Goal: Use online tool/utility: Utilize a website feature to perform a specific function

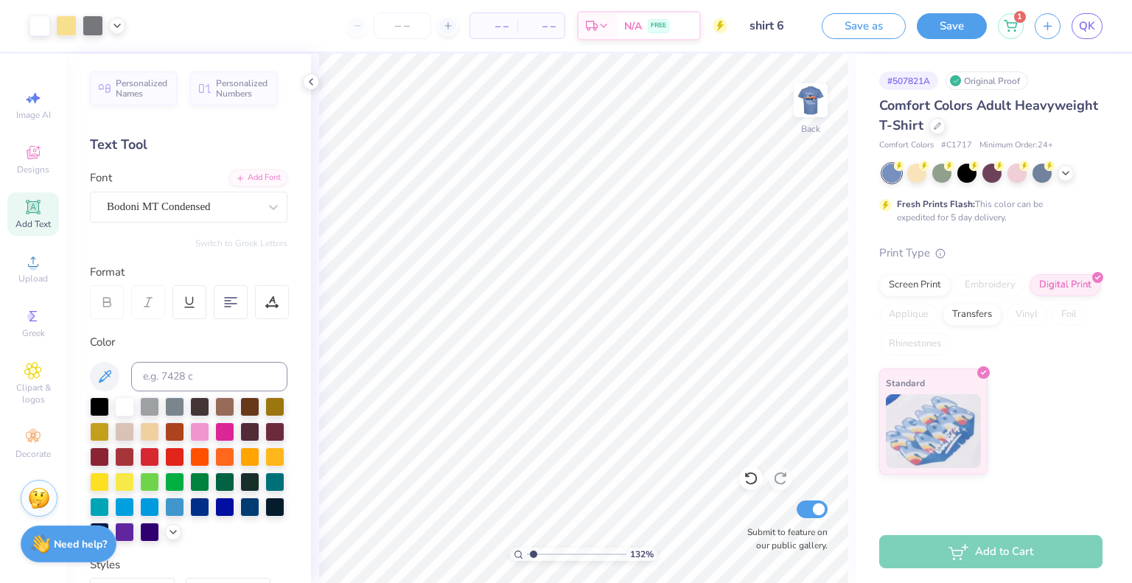
scroll to position [299, 0]
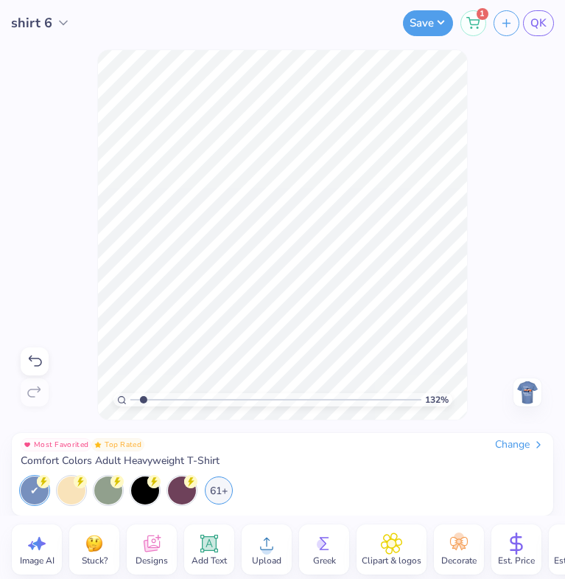
type input "1"
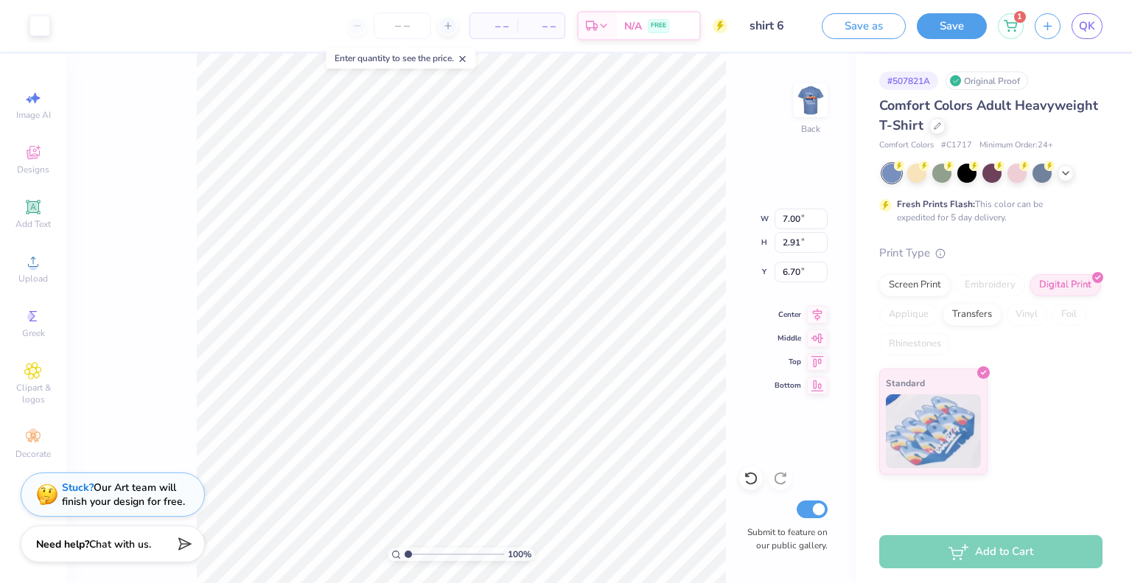
type input "2.13"
type input "4.02"
type input "1.67"
type input "3.58"
click at [813, 111] on img at bounding box center [810, 100] width 59 height 59
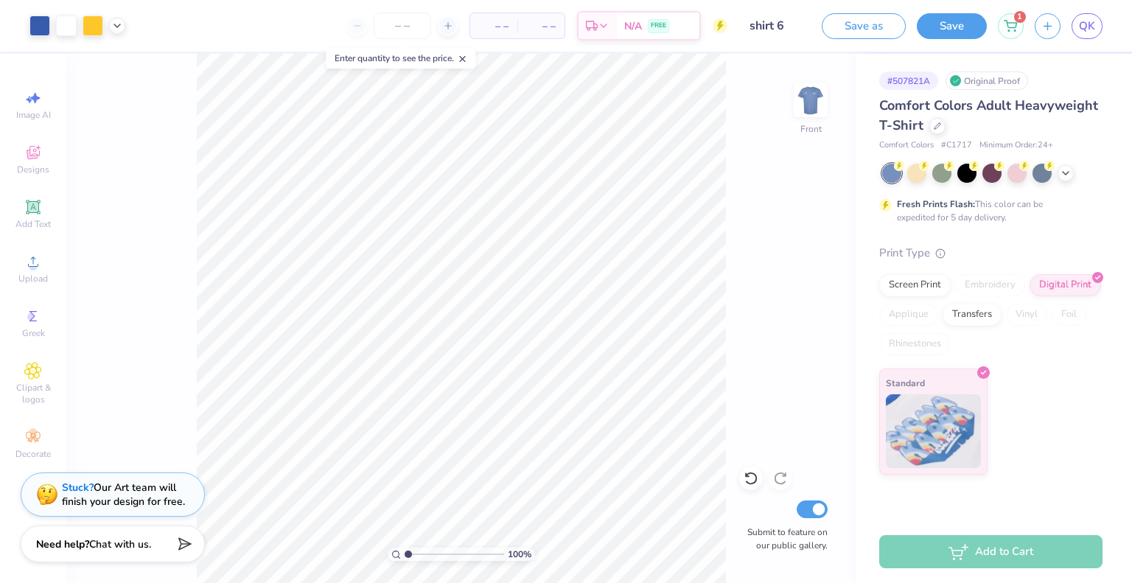
click at [1072, 184] on div "Fresh Prints Flash: This color can be expedited for 5 day delivery." at bounding box center [990, 194] width 223 height 60
click at [1067, 178] on div at bounding box center [1066, 172] width 16 height 16
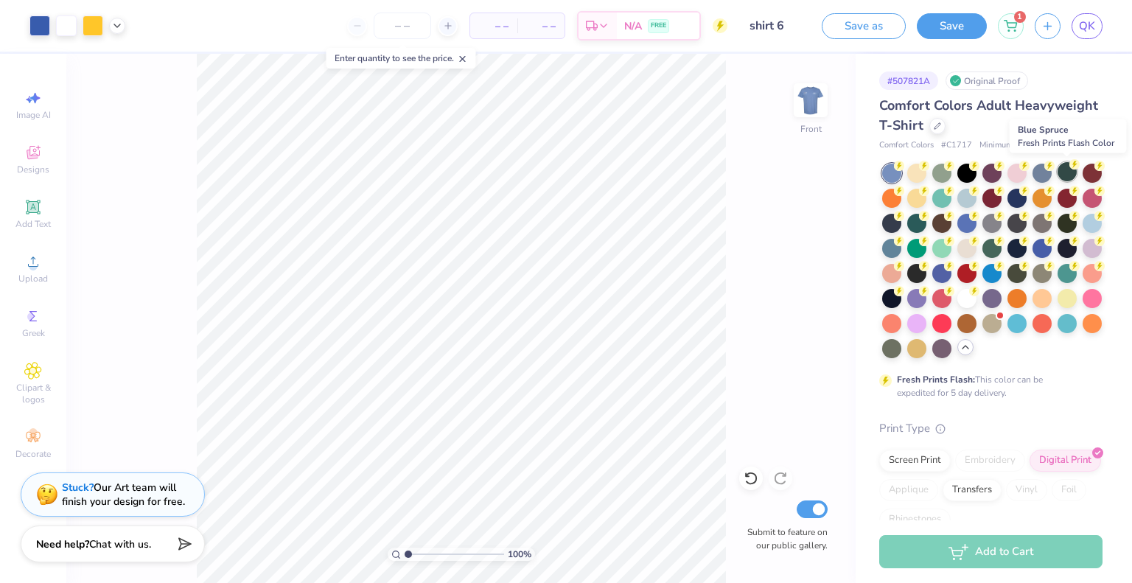
click at [1067, 173] on div at bounding box center [1067, 171] width 19 height 19
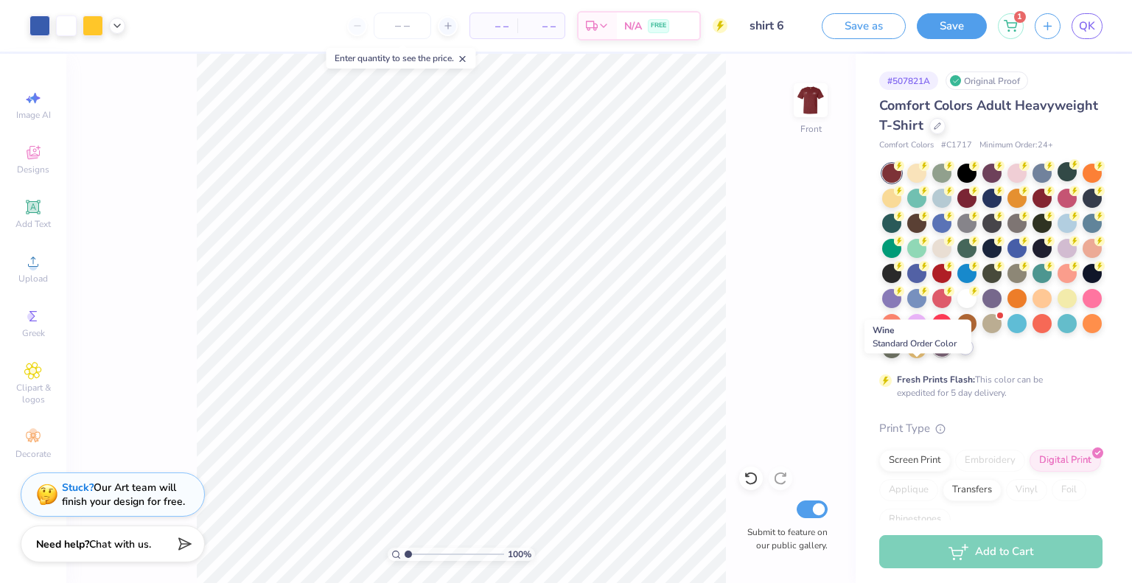
click at [932, 357] on div at bounding box center [941, 347] width 19 height 19
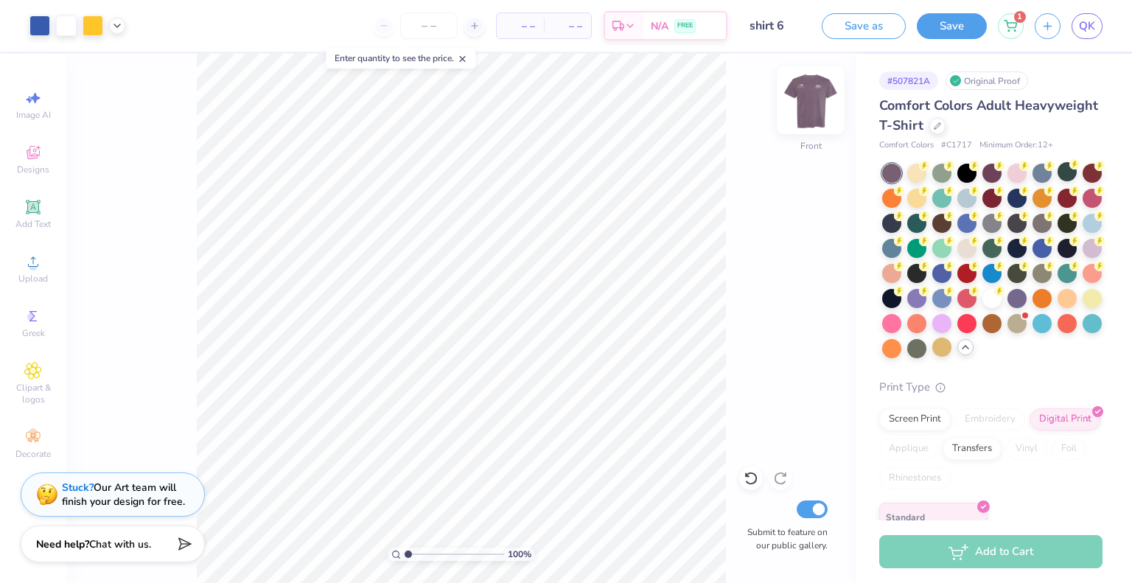
click at [804, 117] on img at bounding box center [810, 100] width 59 height 59
click at [804, 117] on div "Back" at bounding box center [811, 109] width 34 height 52
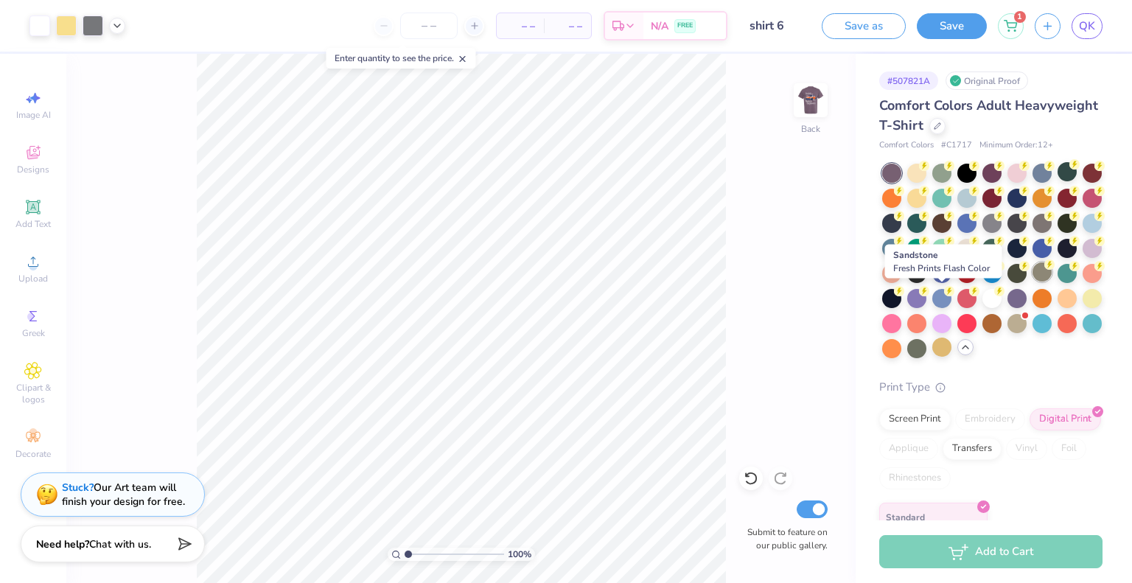
click at [1033, 282] on div at bounding box center [1042, 271] width 19 height 19
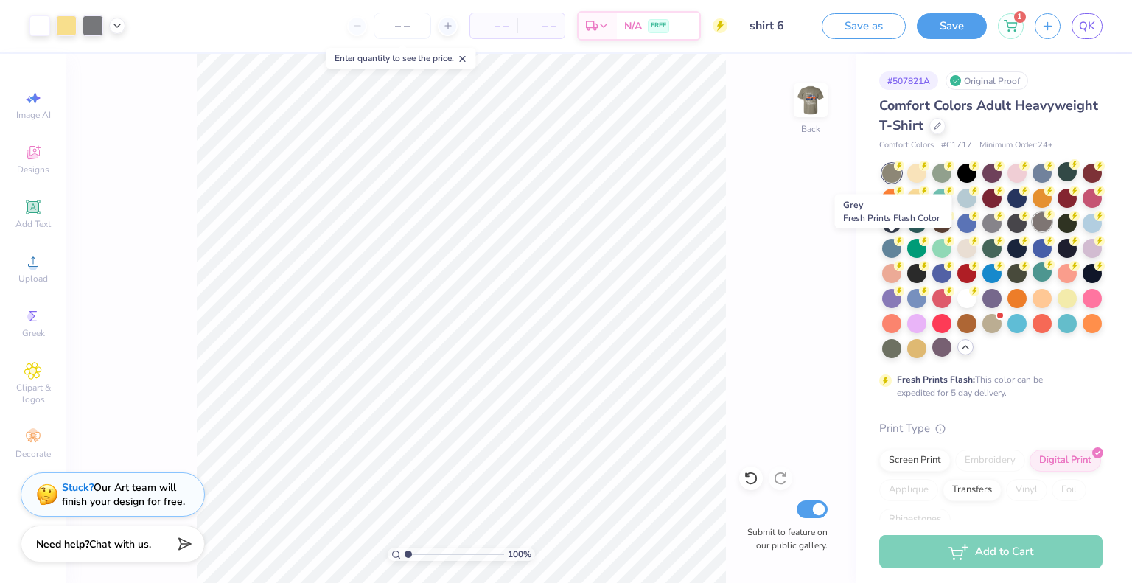
click at [1033, 231] on div at bounding box center [1042, 221] width 19 height 19
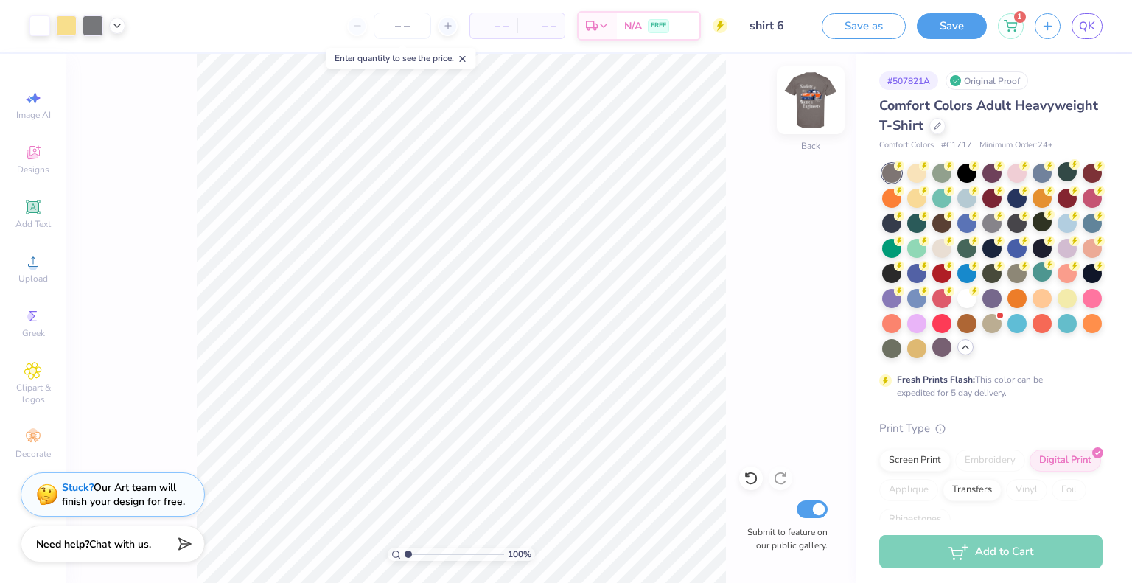
click at [798, 104] on img at bounding box center [810, 100] width 59 height 59
click at [803, 107] on img at bounding box center [810, 100] width 29 height 29
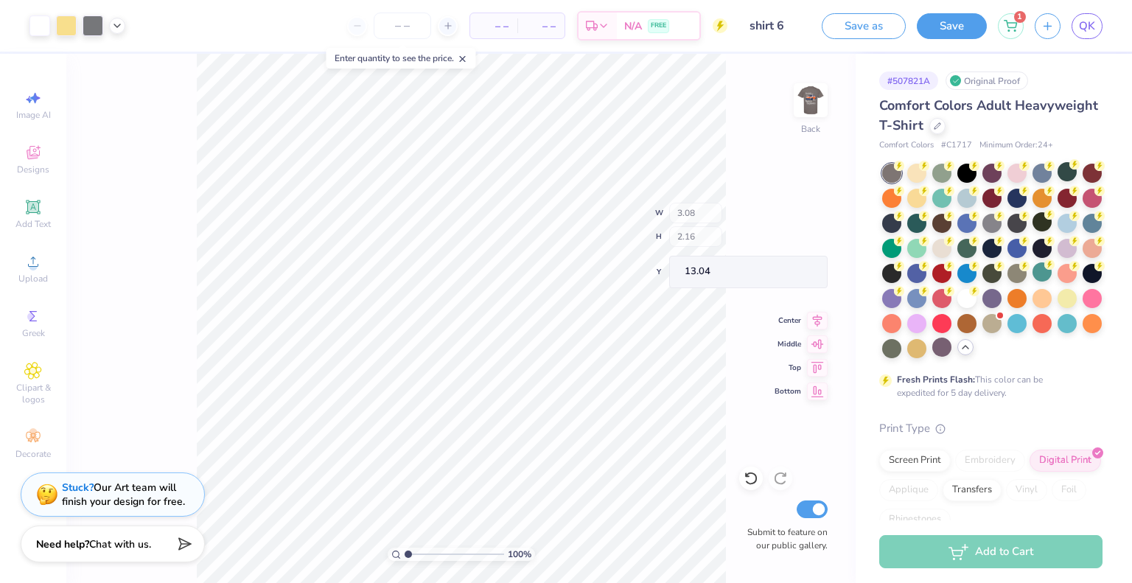
type input "13.04"
type input "8.05"
type input "3.35"
type input "6.08"
type input "2.53"
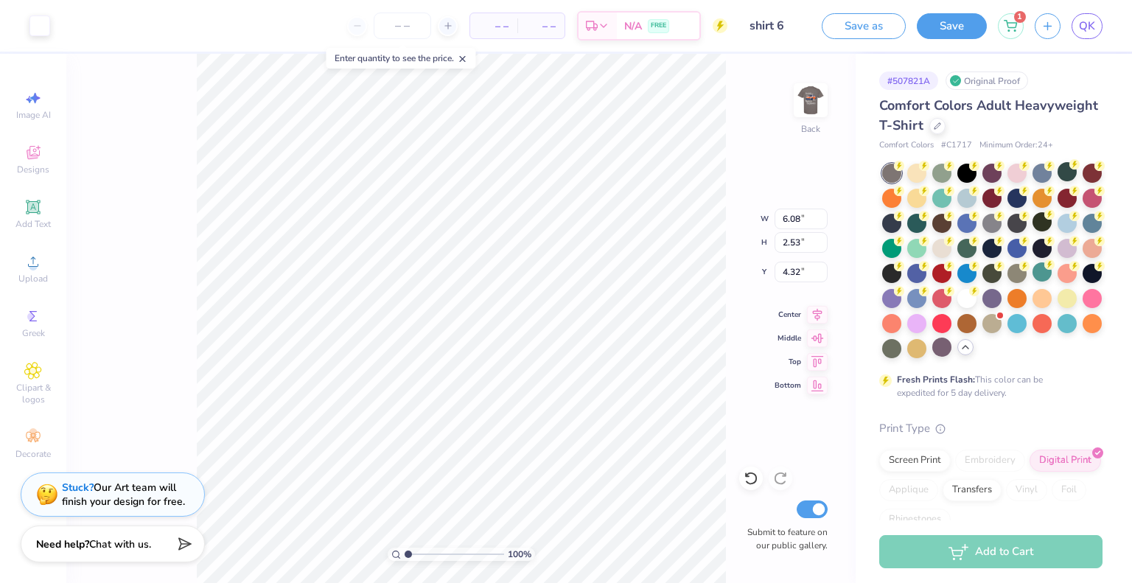
type input "4.07"
click at [408, 32] on input "number" at bounding box center [402, 26] width 57 height 27
type input "30"
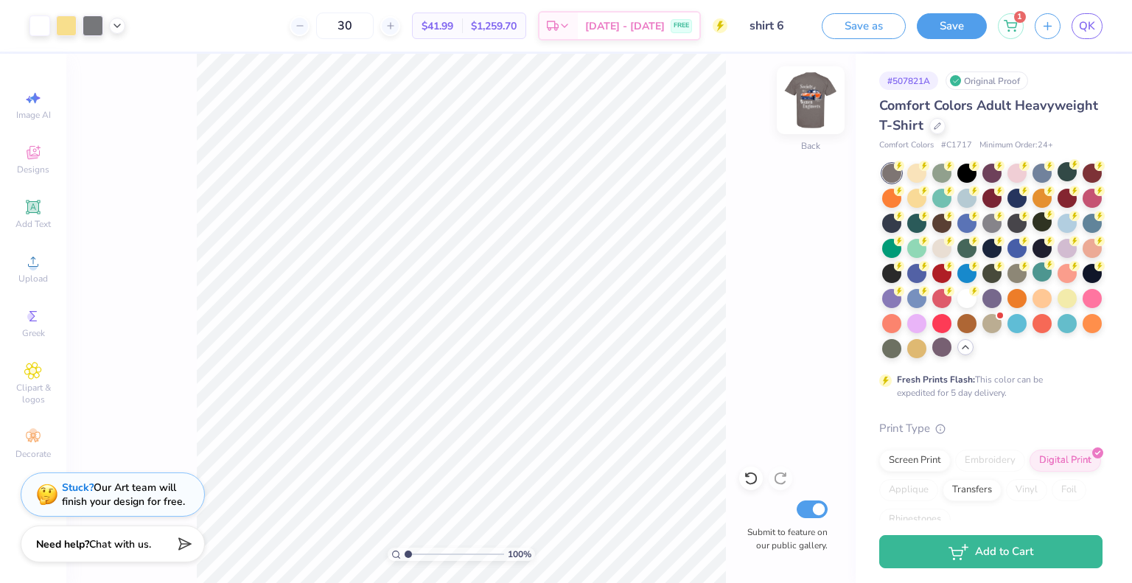
click at [801, 102] on img at bounding box center [810, 100] width 59 height 59
click at [116, 28] on icon at bounding box center [117, 24] width 12 height 12
click at [91, 25] on div at bounding box center [93, 24] width 21 height 21
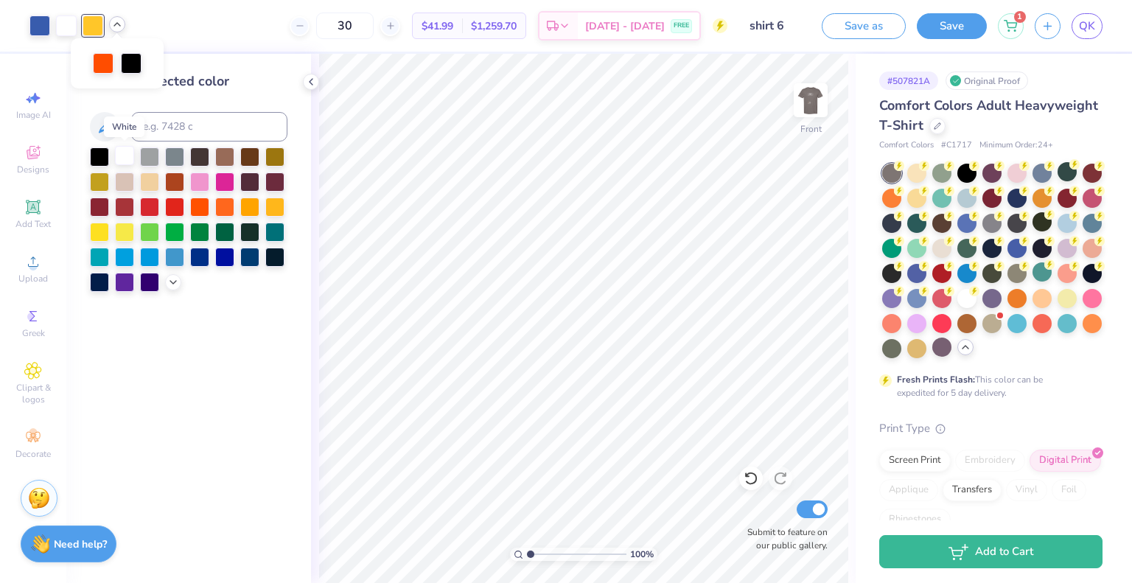
click at [125, 155] on div at bounding box center [124, 155] width 19 height 19
click at [939, 31] on button "Save" at bounding box center [952, 24] width 70 height 26
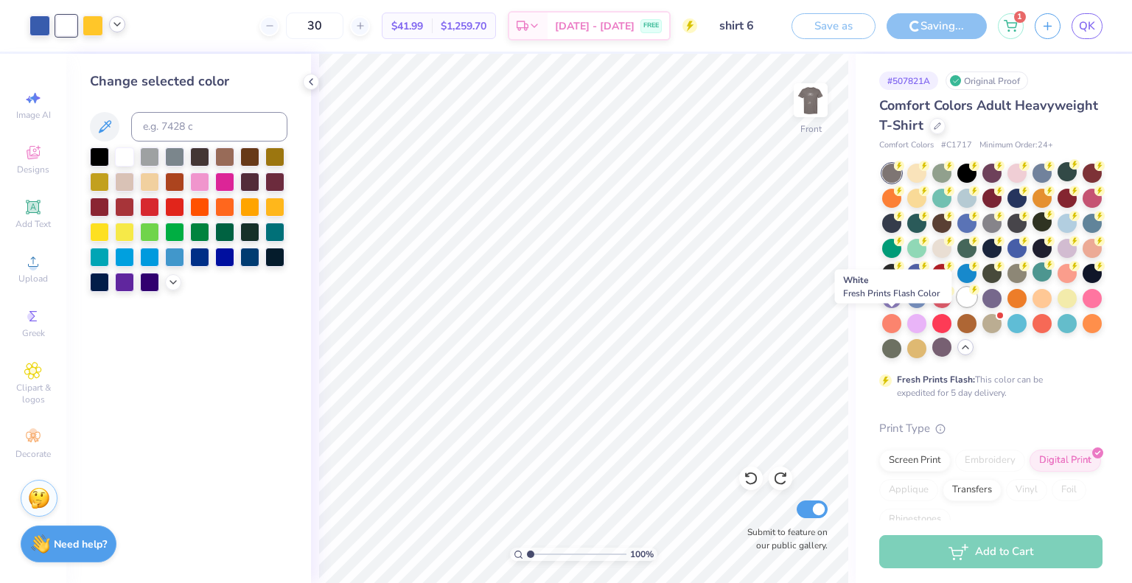
click at [958, 307] on div at bounding box center [967, 296] width 19 height 19
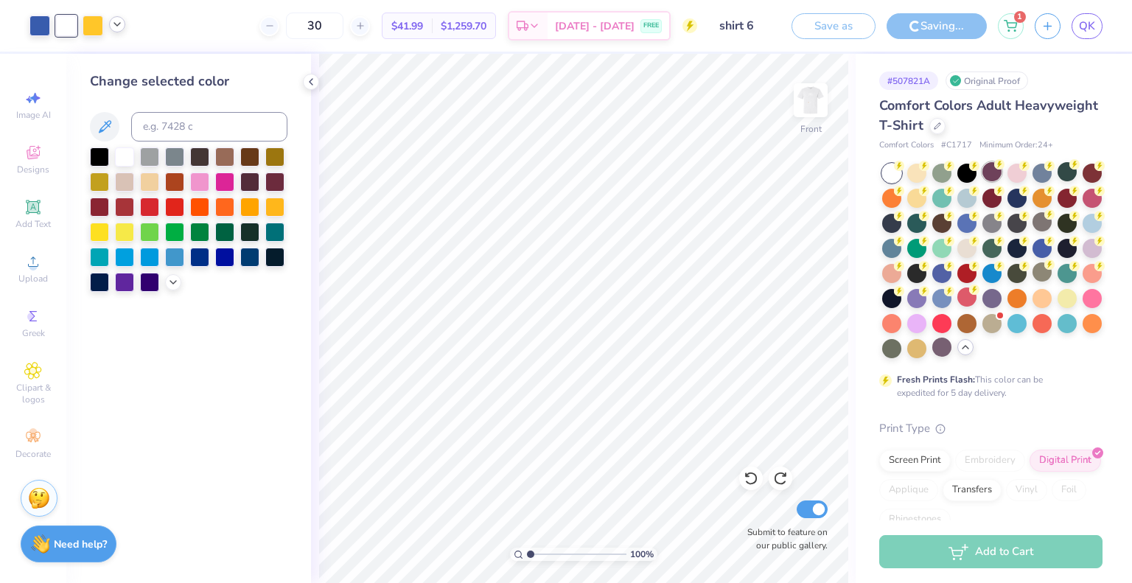
drag, startPoint x: 893, startPoint y: 320, endPoint x: 991, endPoint y: 164, distance: 183.9
click at [991, 164] on div at bounding box center [992, 261] width 220 height 195
click at [1033, 231] on div at bounding box center [1042, 221] width 19 height 19
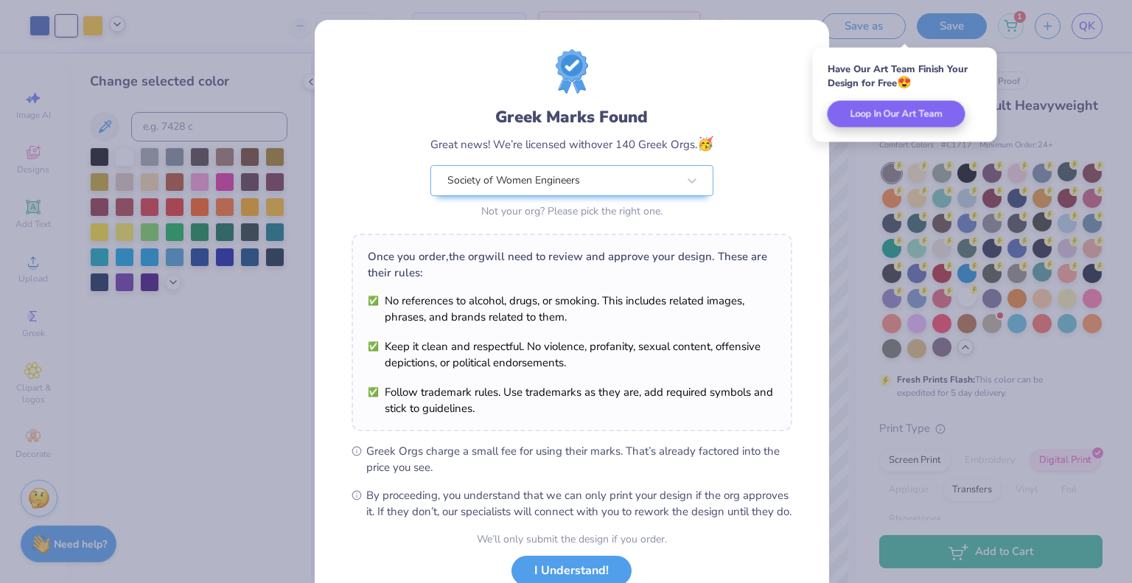
scroll to position [107, 0]
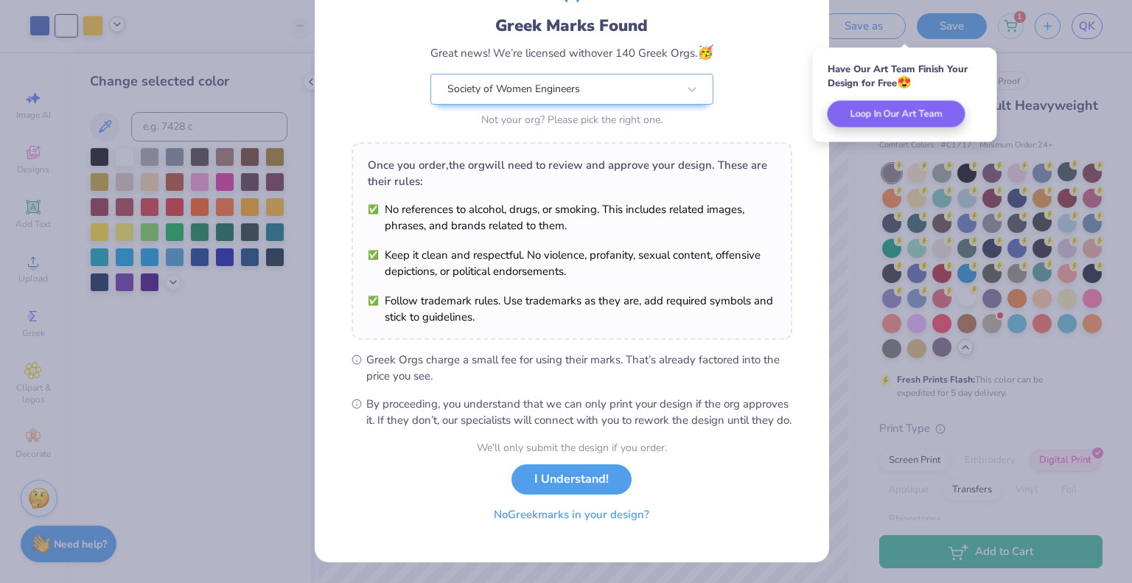
click at [559, 519] on button "No Greek marks in your design?" at bounding box center [571, 515] width 181 height 30
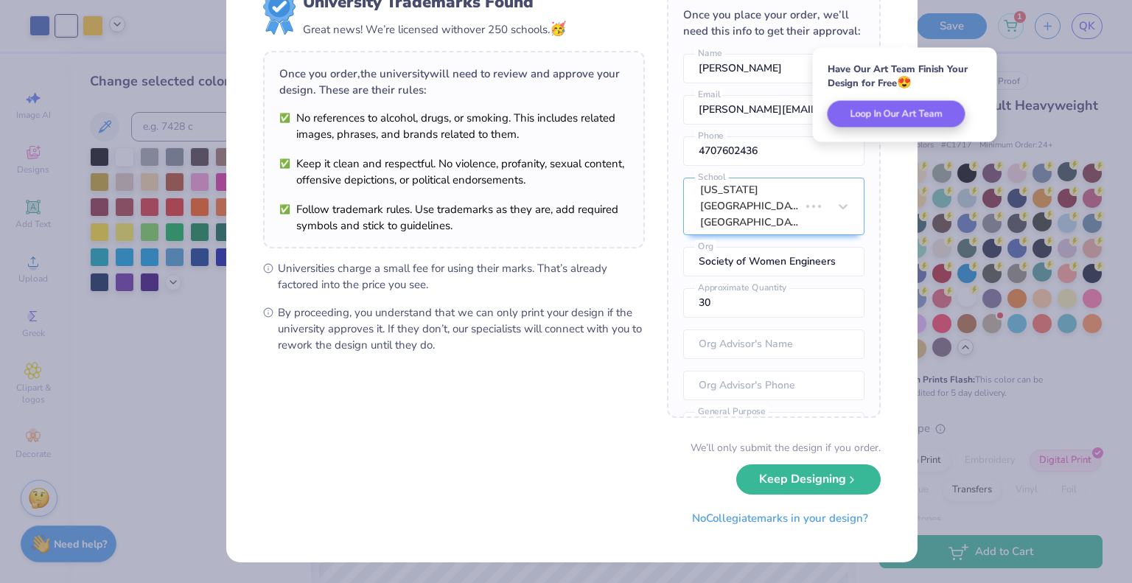
scroll to position [0, 0]
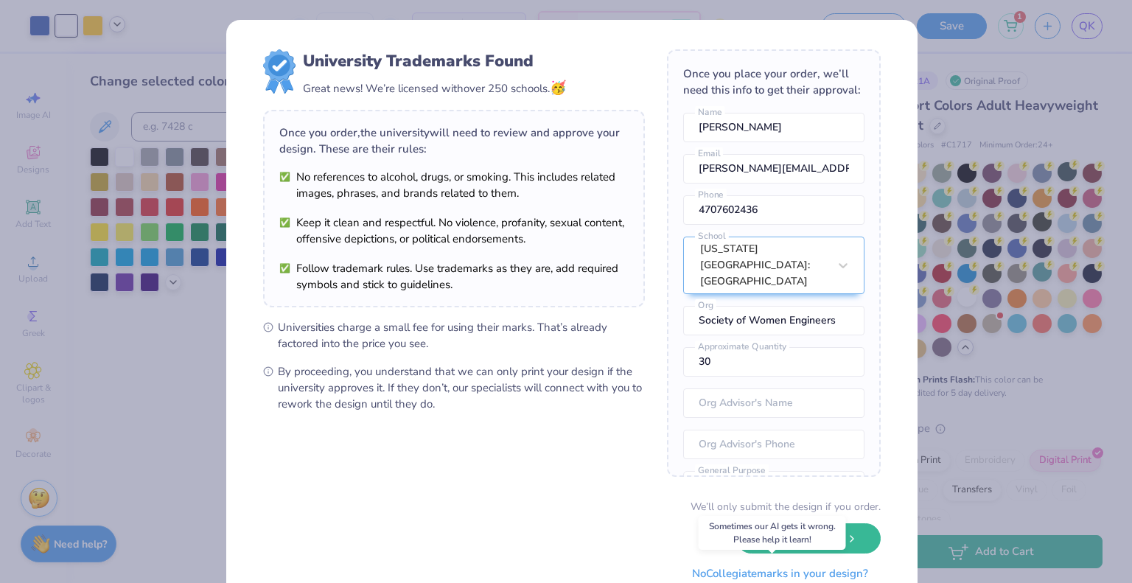
click at [729, 575] on button "No Collegiate marks in your design?" at bounding box center [780, 574] width 201 height 30
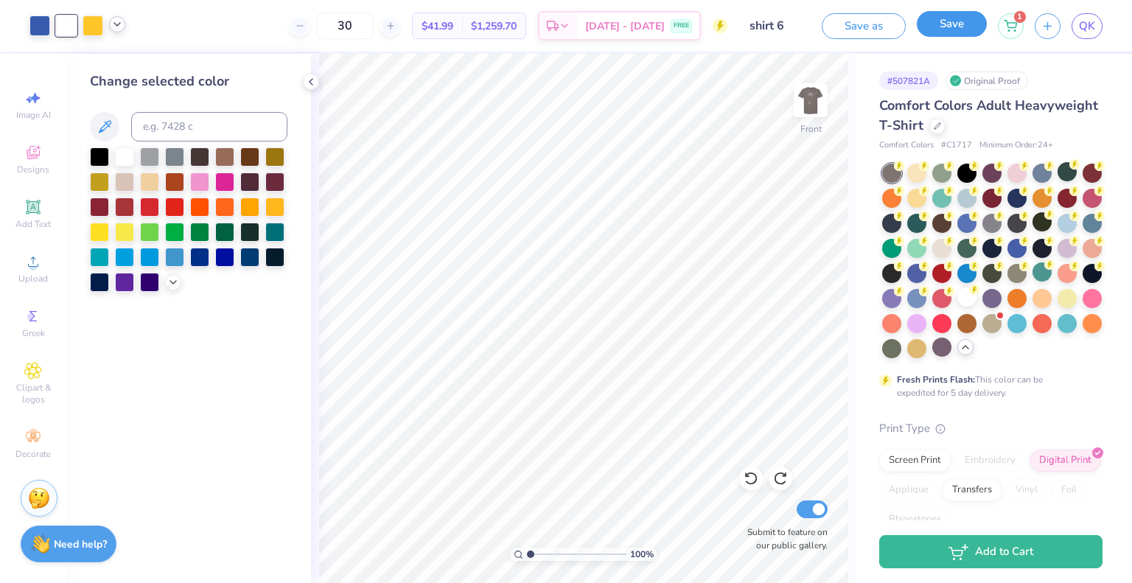
click at [946, 27] on button "Save" at bounding box center [952, 24] width 70 height 26
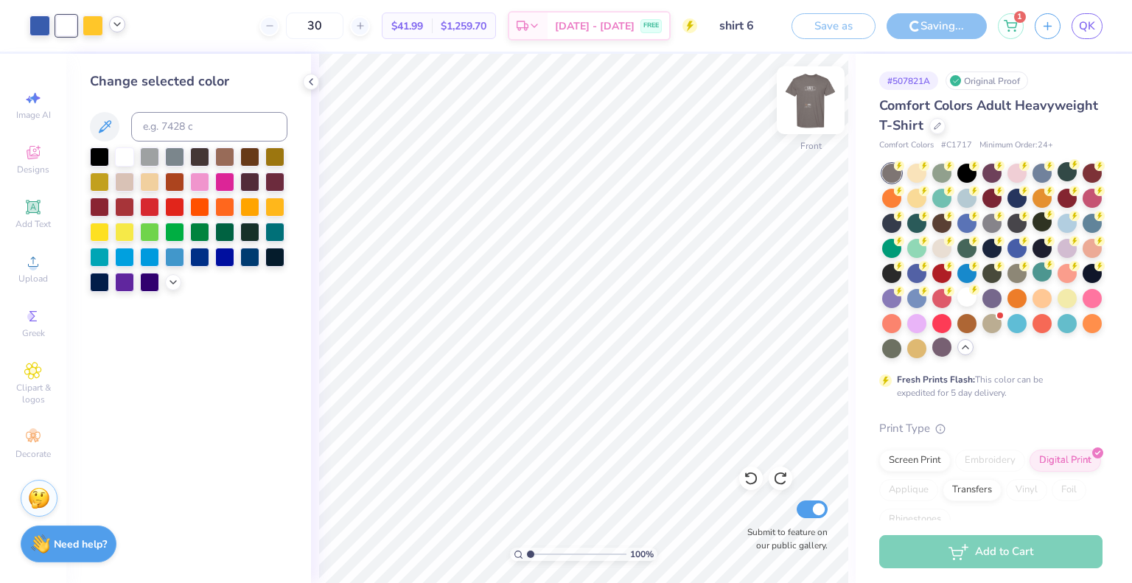
click at [798, 94] on img at bounding box center [810, 100] width 59 height 59
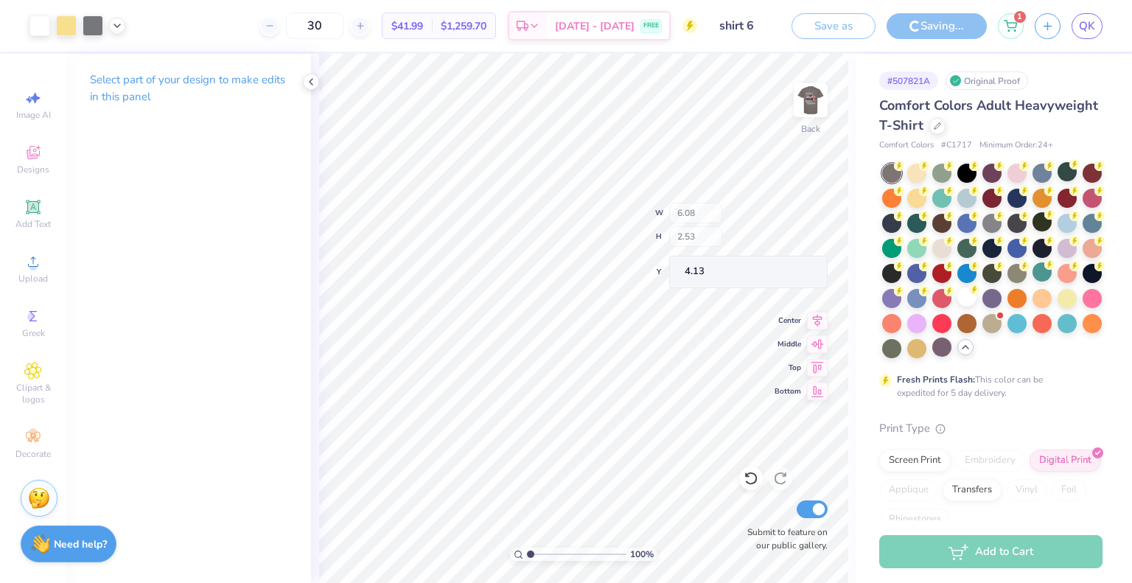
type input "3.00"
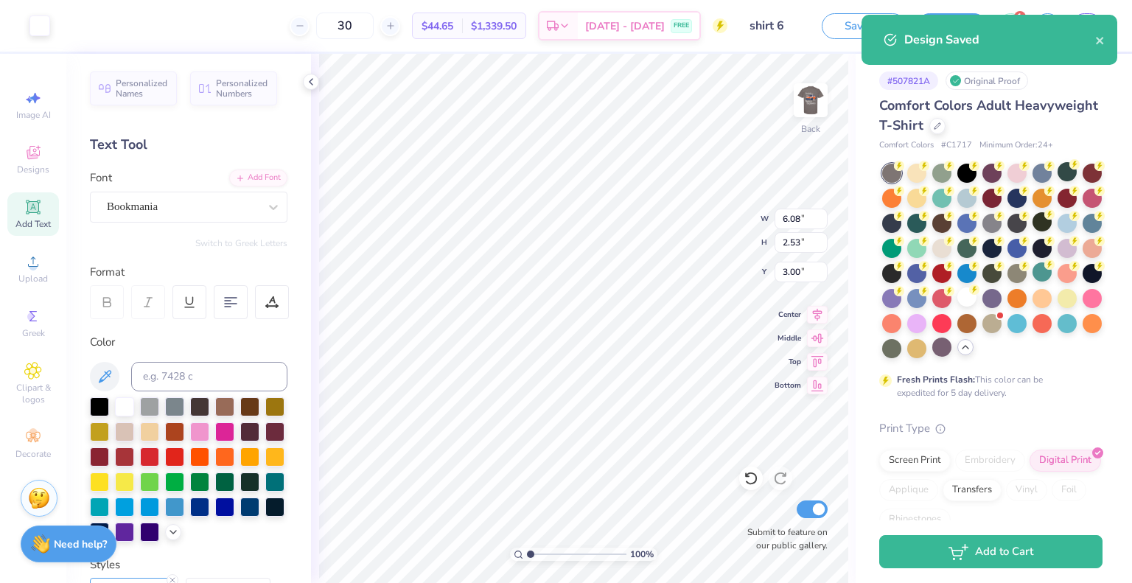
type input "6.08"
type input "2.53"
type input "3.00"
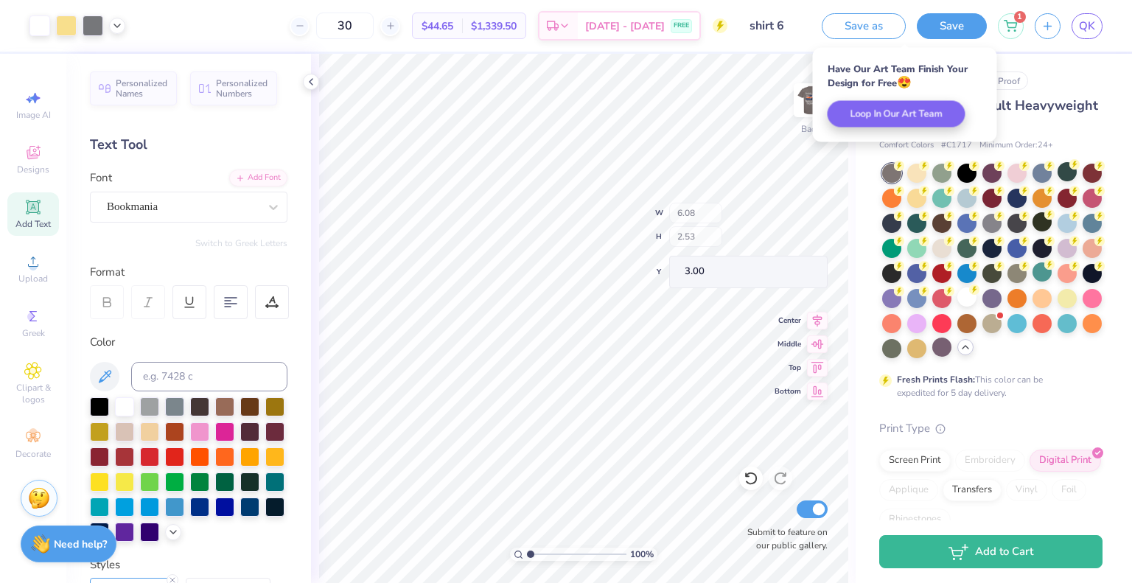
type input "4.04"
type input "1.68"
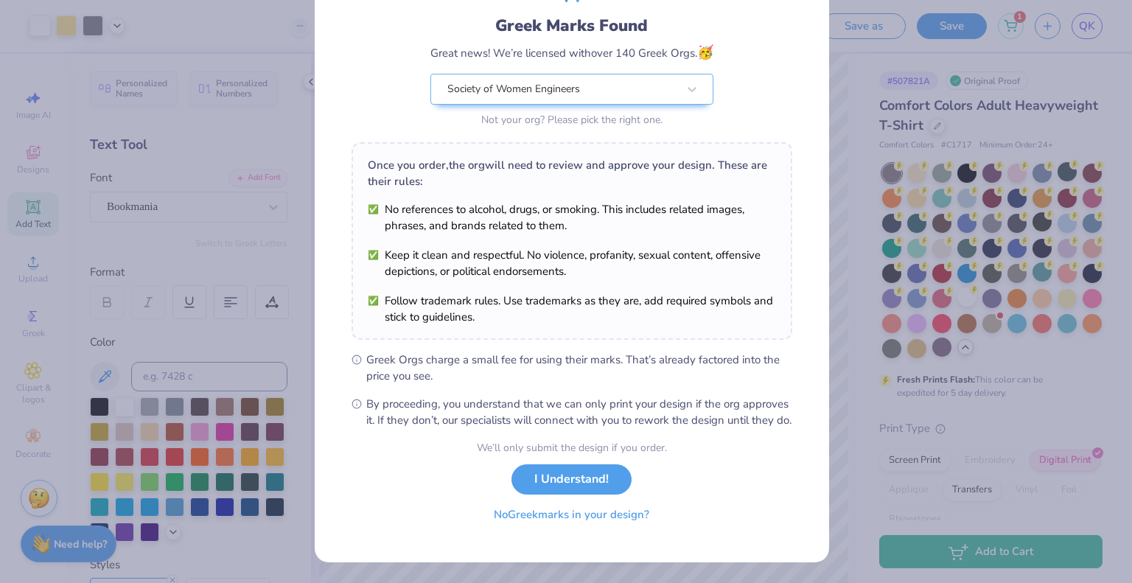
click at [578, 523] on button "No Greek marks in your design?" at bounding box center [571, 515] width 181 height 30
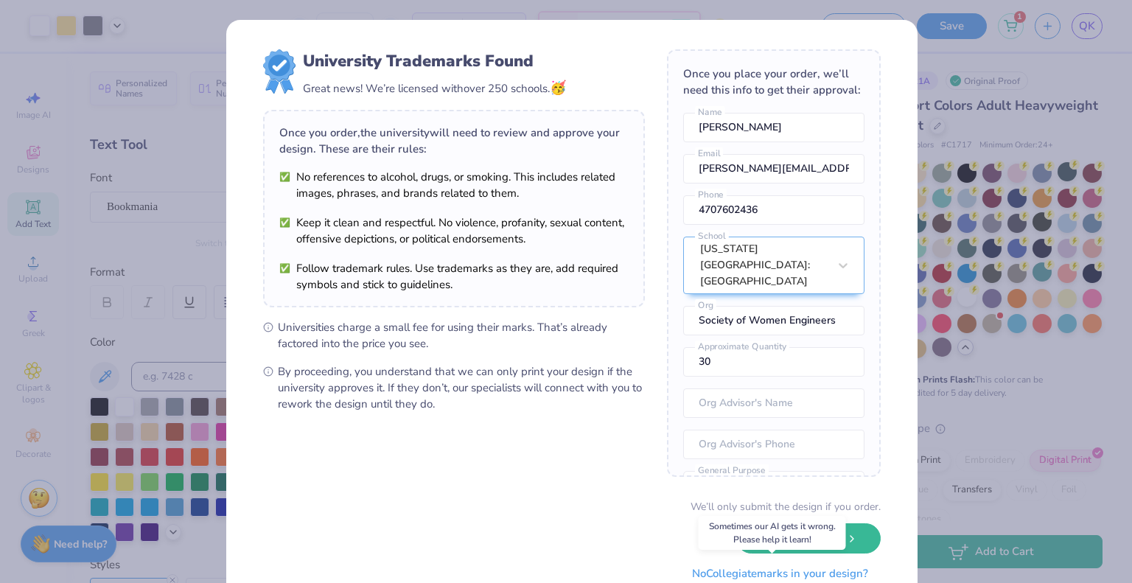
click at [742, 572] on button "No Collegiate marks in your design?" at bounding box center [780, 574] width 201 height 30
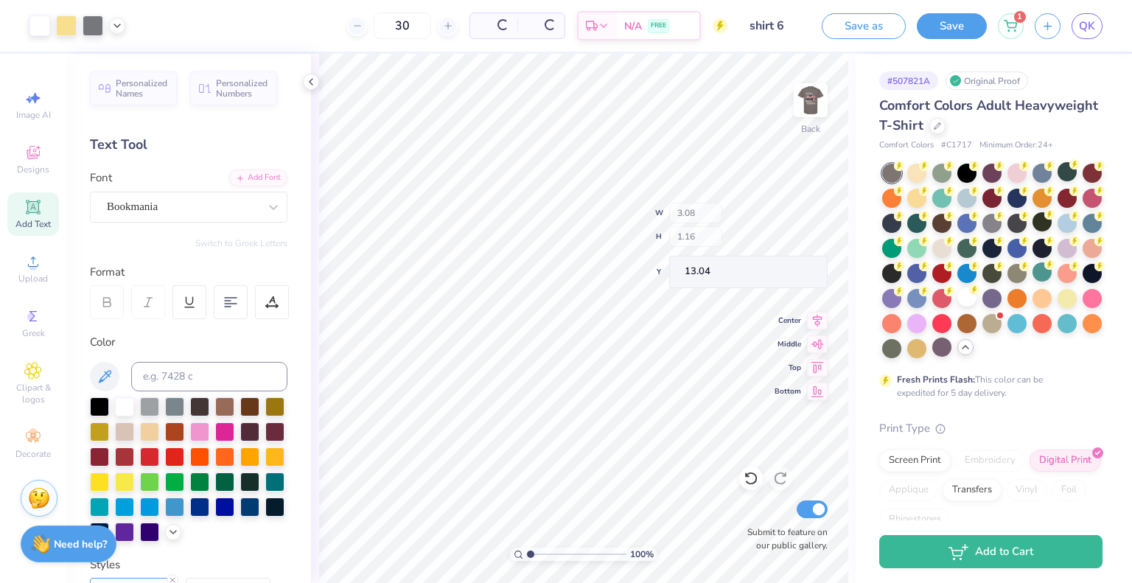
type input "3.08"
type input "1.16"
type input "13.04"
type input "4.15"
click at [817, 93] on img at bounding box center [810, 100] width 59 height 59
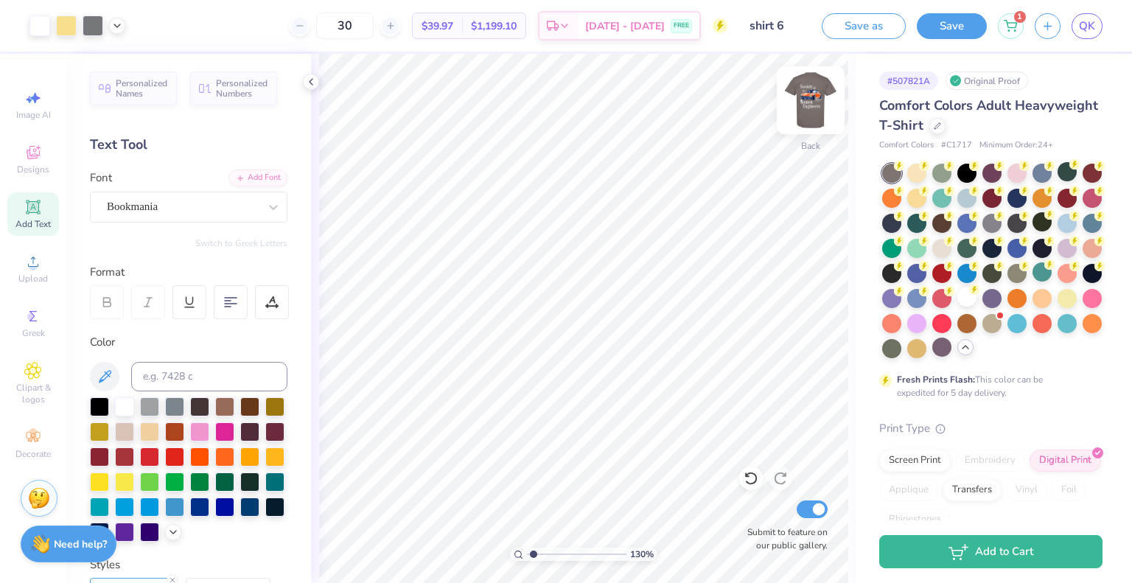
click at [806, 105] on img at bounding box center [810, 100] width 59 height 59
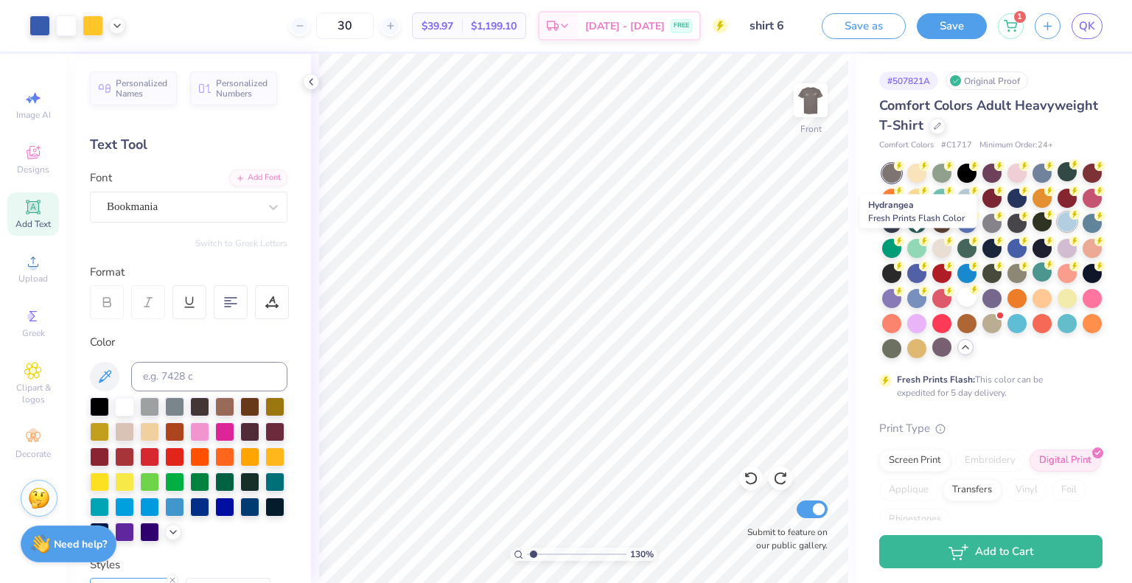
click at [1058, 231] on div at bounding box center [1067, 221] width 19 height 19
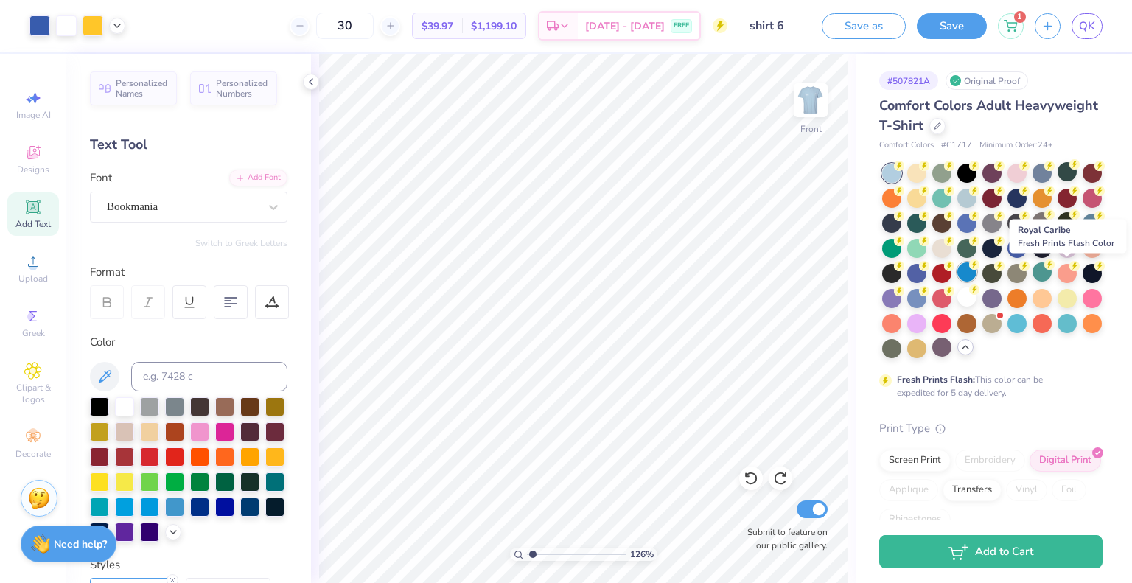
click at [977, 271] on div at bounding box center [967, 271] width 19 height 19
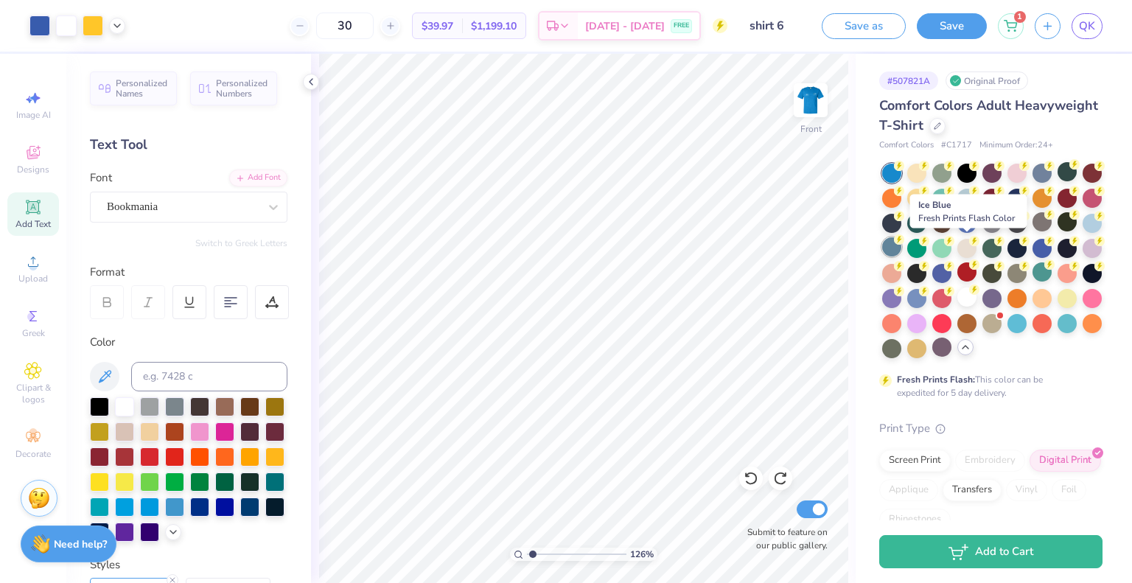
click at [902, 245] on div at bounding box center [891, 246] width 19 height 19
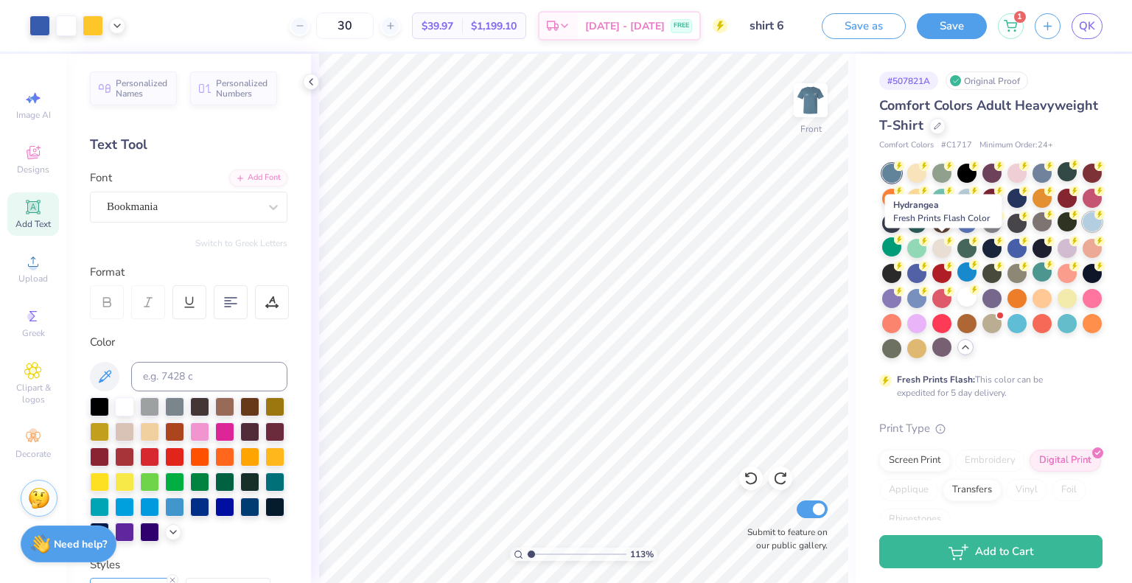
click at [1083, 231] on div at bounding box center [1092, 221] width 19 height 19
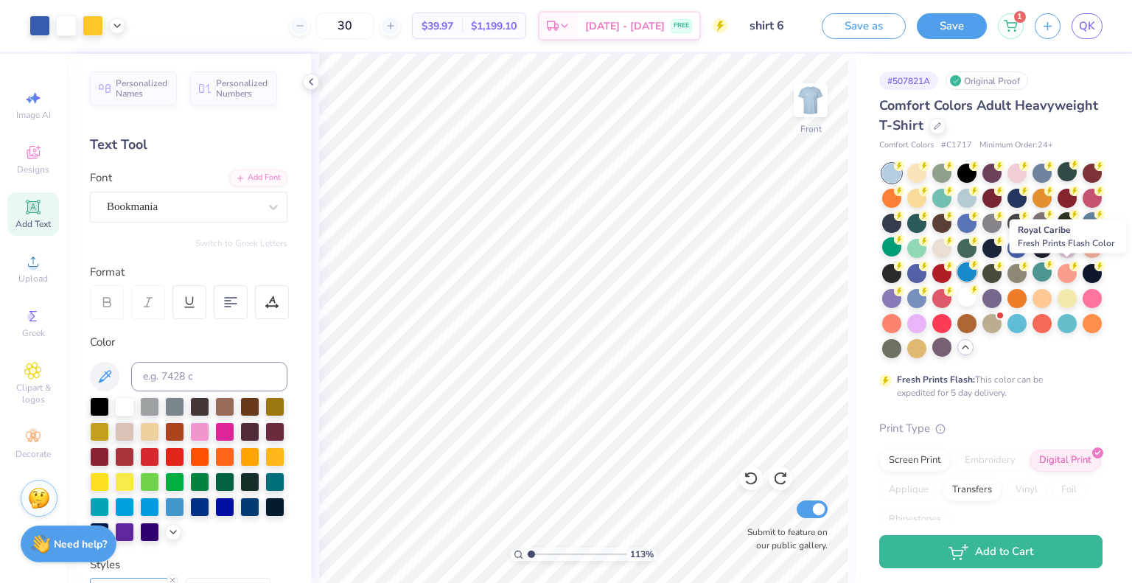
click at [977, 276] on div at bounding box center [967, 271] width 19 height 19
click at [1008, 333] on div at bounding box center [1017, 323] width 19 height 19
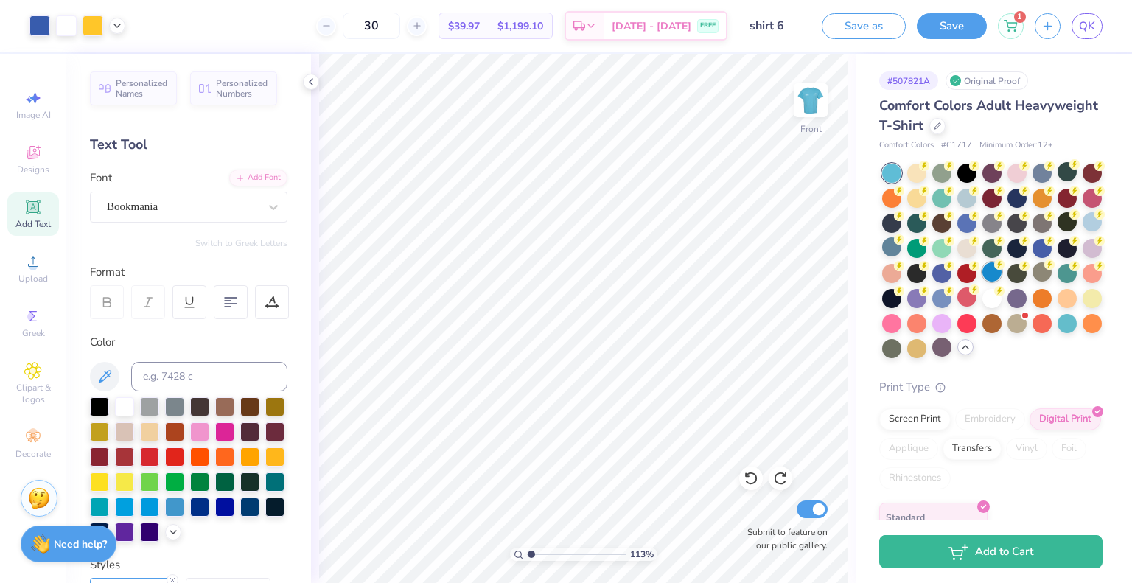
click at [983, 282] on div at bounding box center [992, 271] width 19 height 19
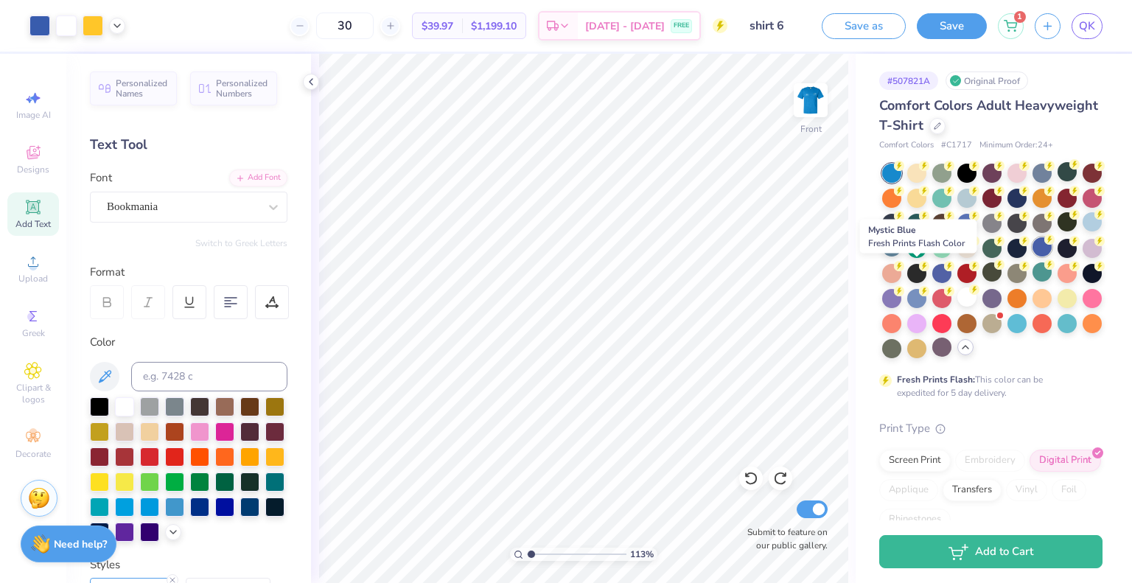
click at [1045, 245] on icon at bounding box center [1050, 239] width 10 height 10
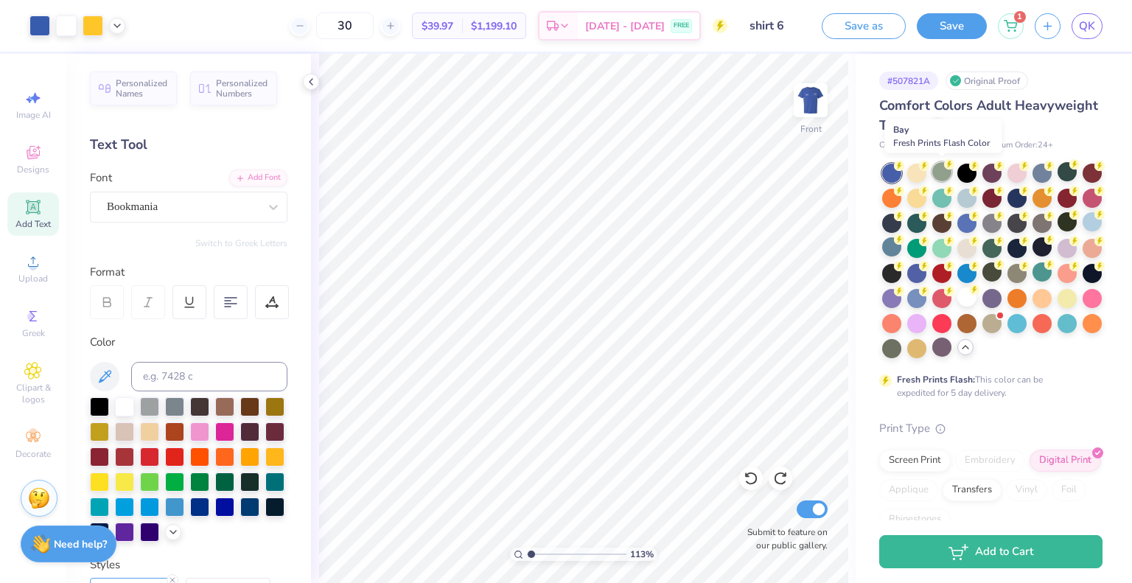
click at [943, 167] on div at bounding box center [941, 171] width 19 height 19
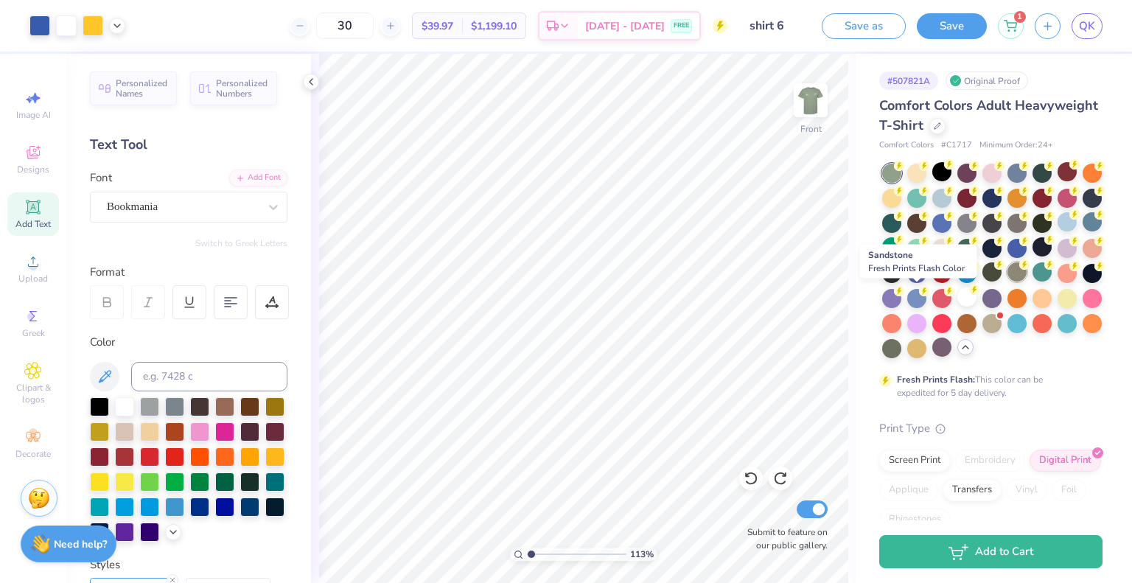
click at [1008, 282] on div at bounding box center [1017, 271] width 19 height 19
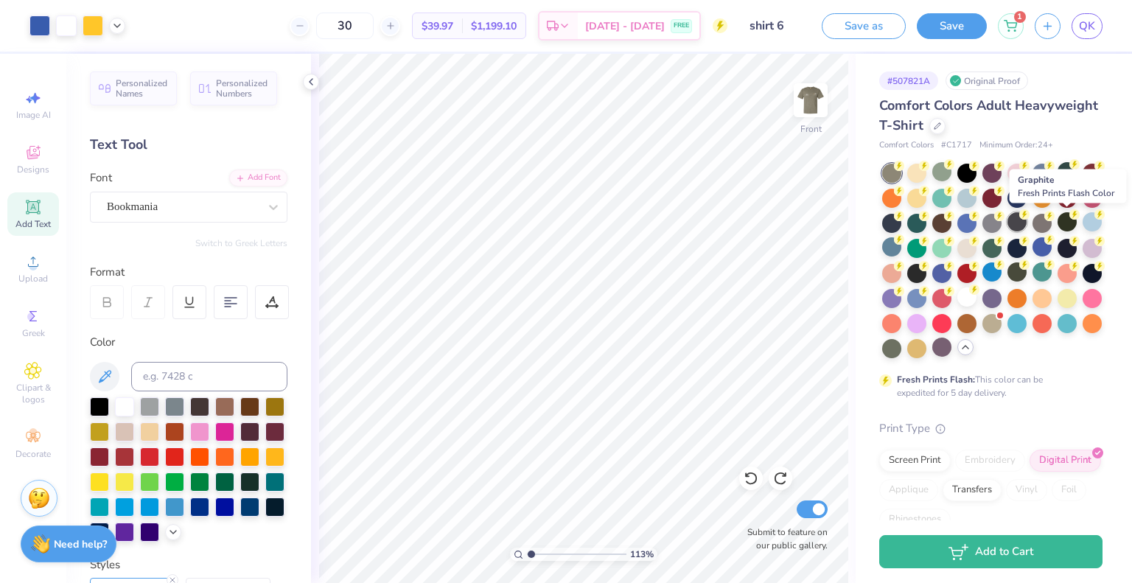
click at [1027, 227] on div at bounding box center [1017, 221] width 19 height 19
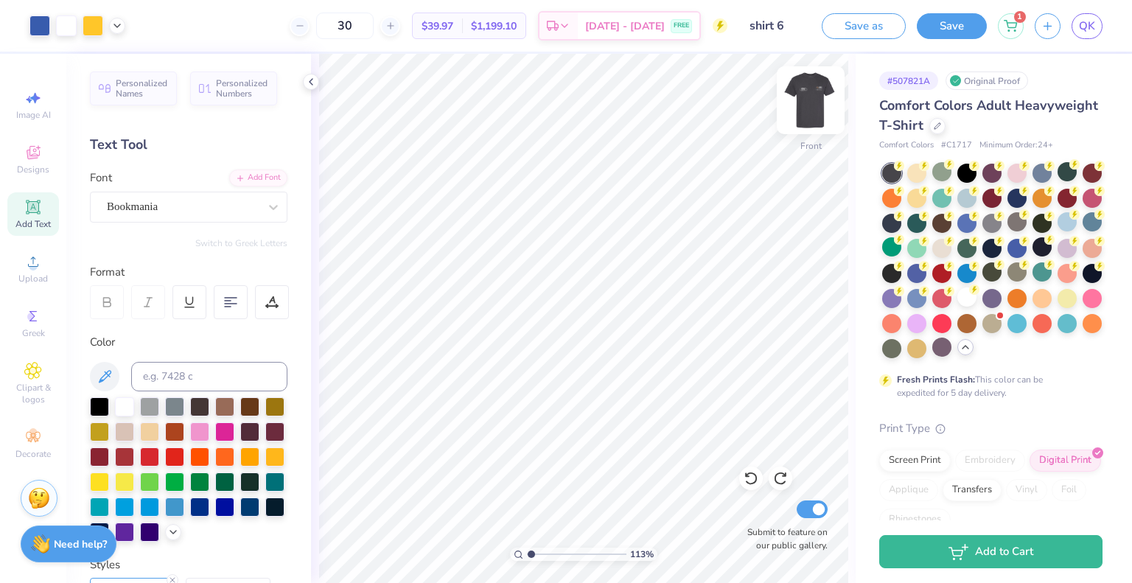
click at [810, 102] on img at bounding box center [810, 100] width 59 height 59
click at [810, 102] on img at bounding box center [810, 100] width 29 height 29
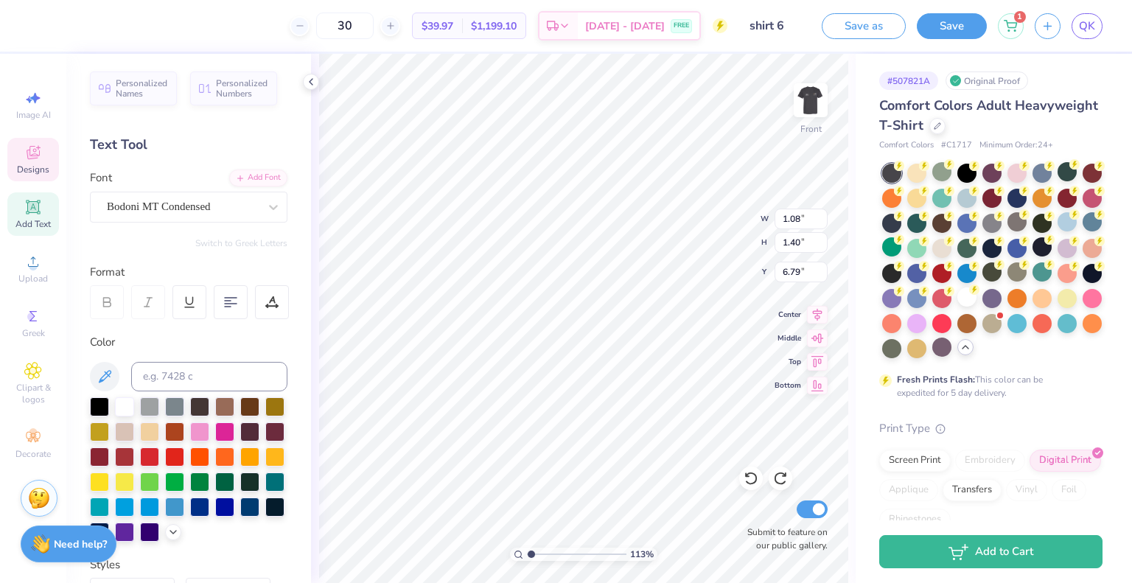
type input "1.12933644286333"
type input "6.28"
type input "1.12933644286333"
type input "1.57"
type input "2.05"
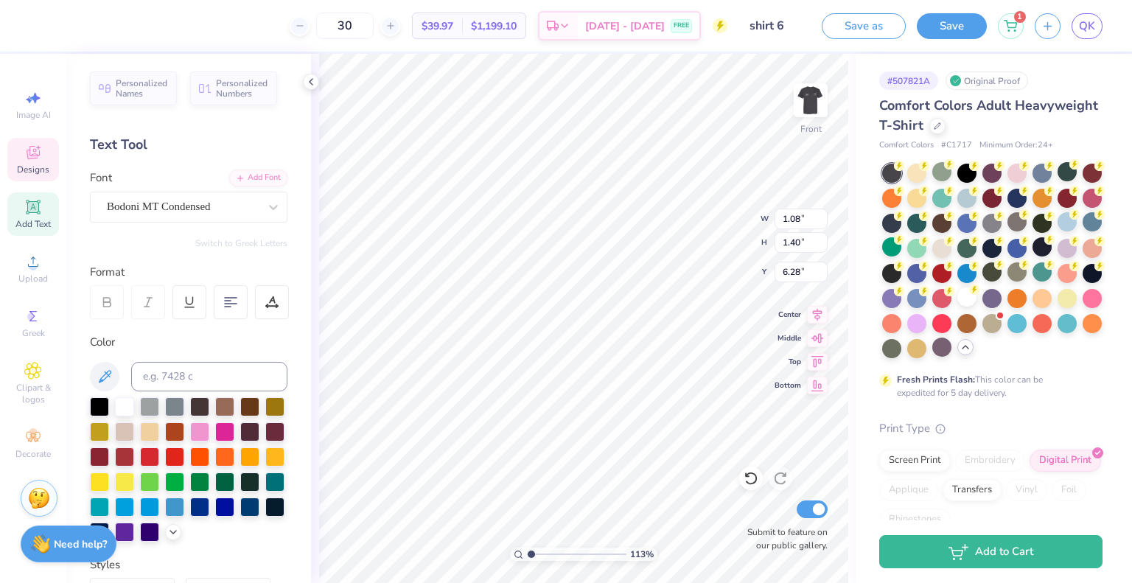
type input "5.64"
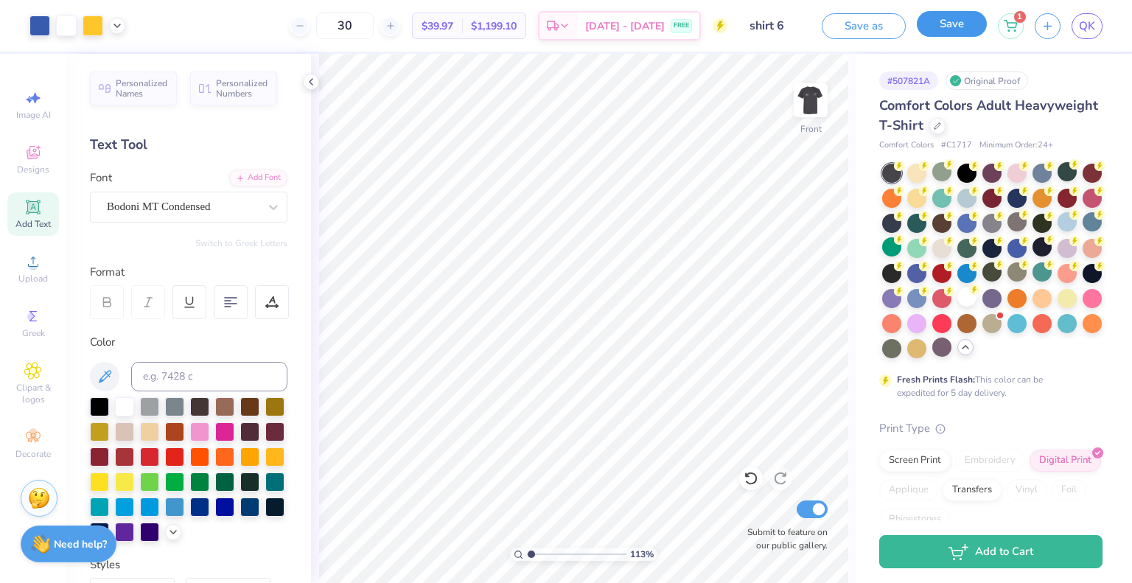
click at [949, 25] on button "Save" at bounding box center [952, 24] width 70 height 26
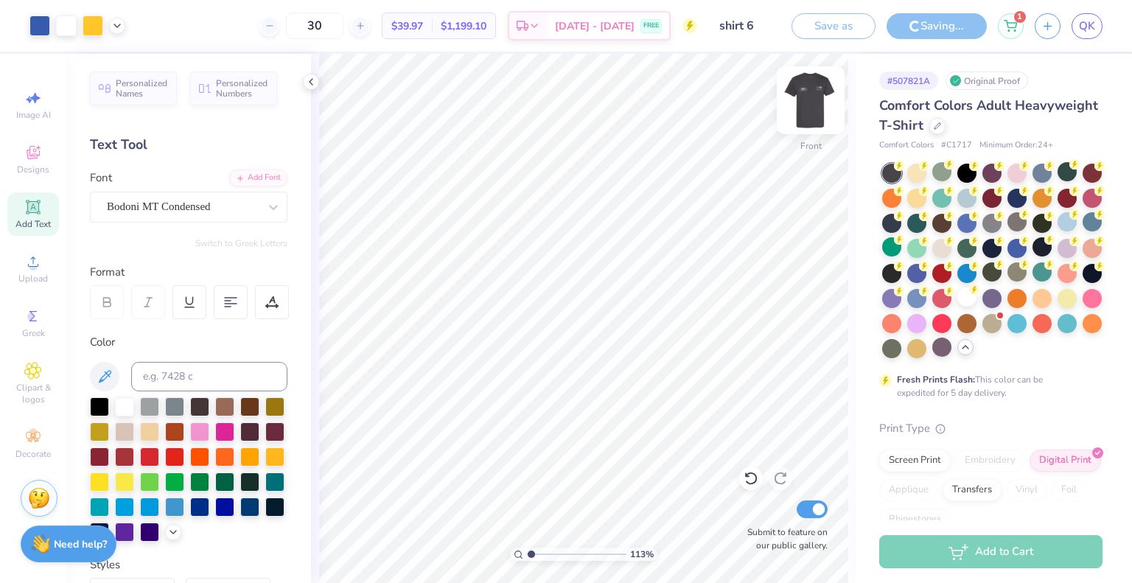
type input "1.12933644286333"
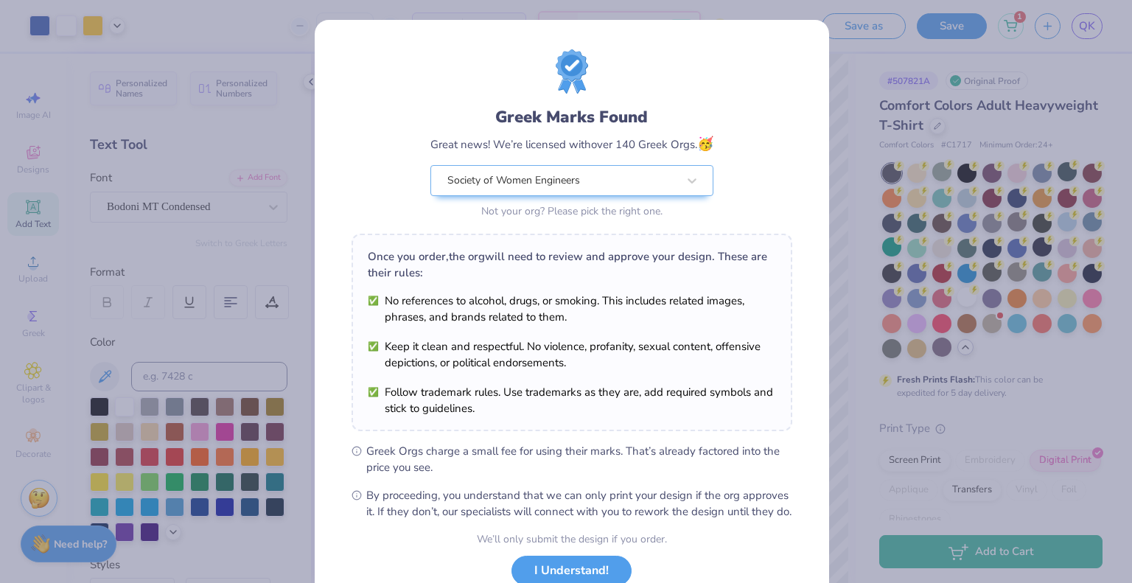
scroll to position [107, 0]
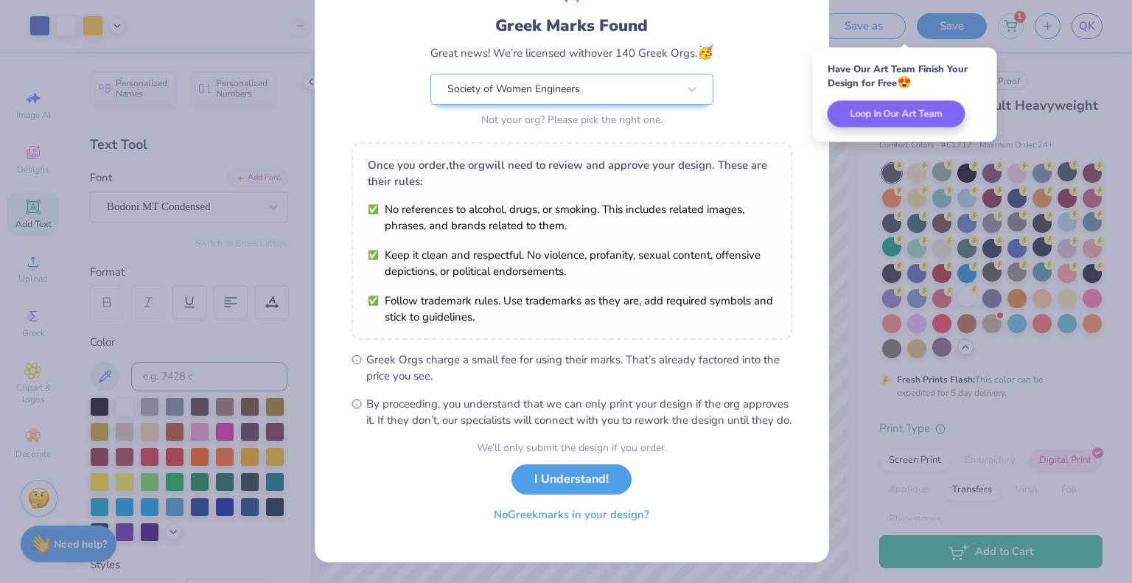
click at [546, 509] on button "No Greek marks in your design?" at bounding box center [571, 515] width 181 height 30
